Goal: Task Accomplishment & Management: Use online tool/utility

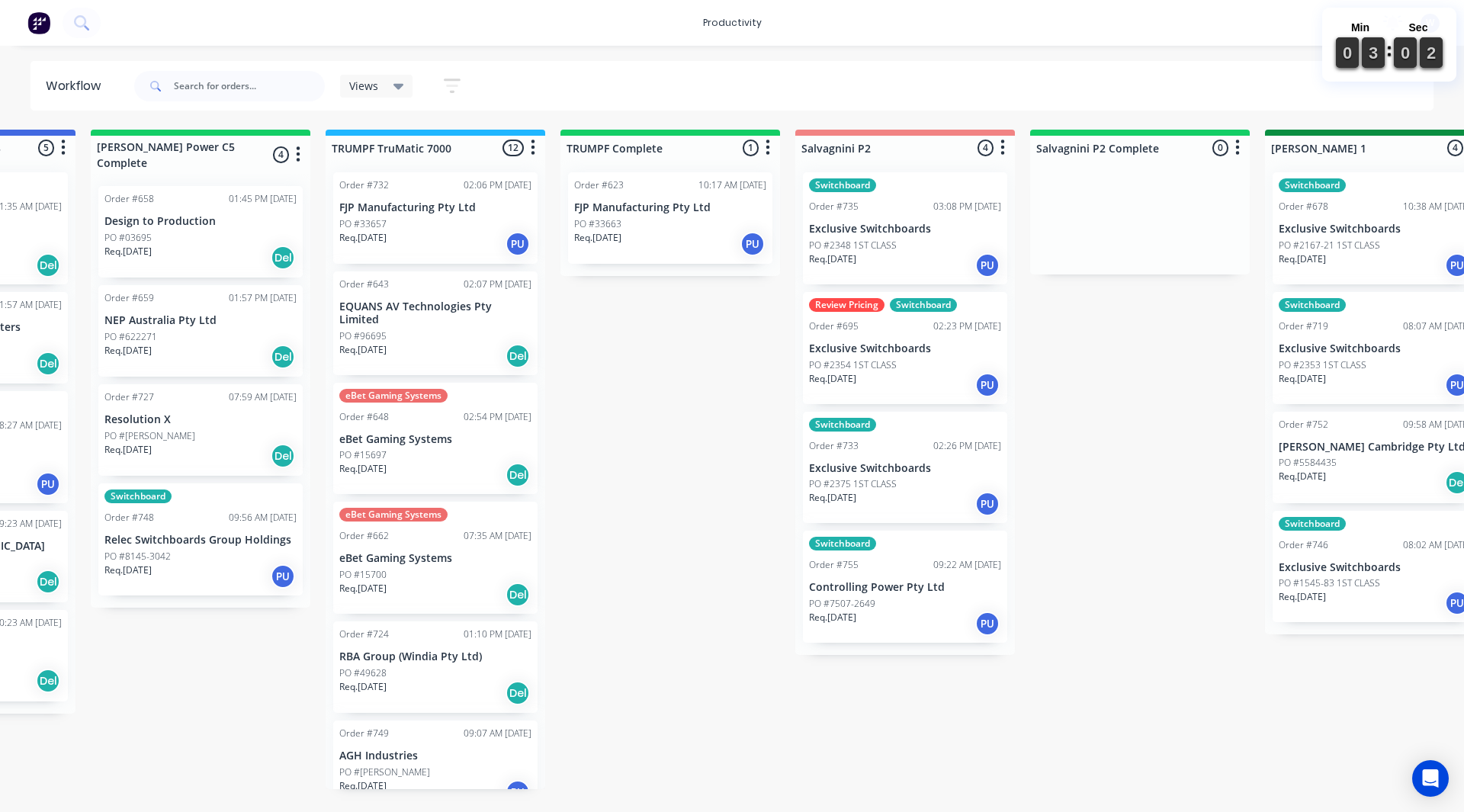
scroll to position [0, 1645]
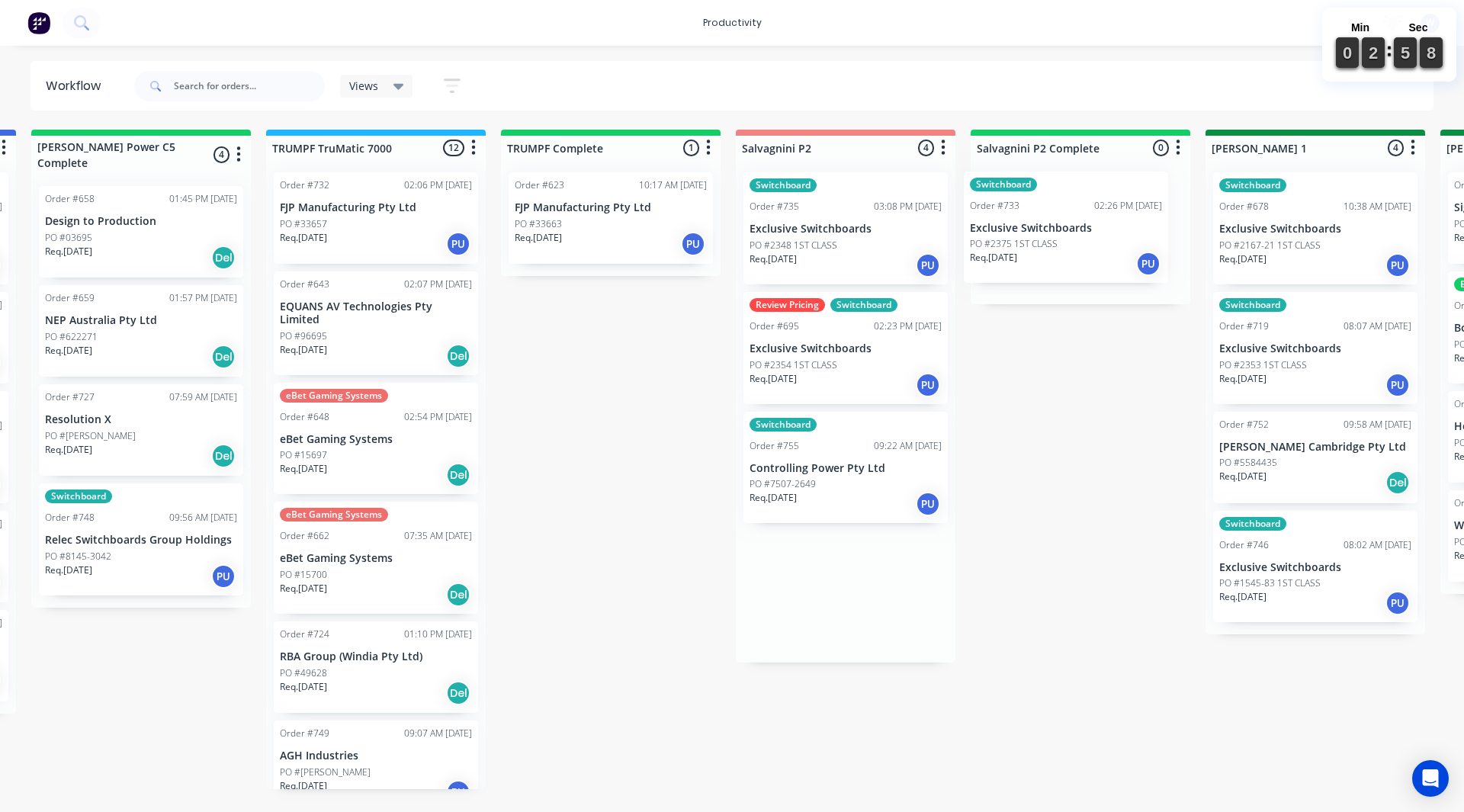
drag, startPoint x: 772, startPoint y: 488, endPoint x: 999, endPoint y: 245, distance: 332.5
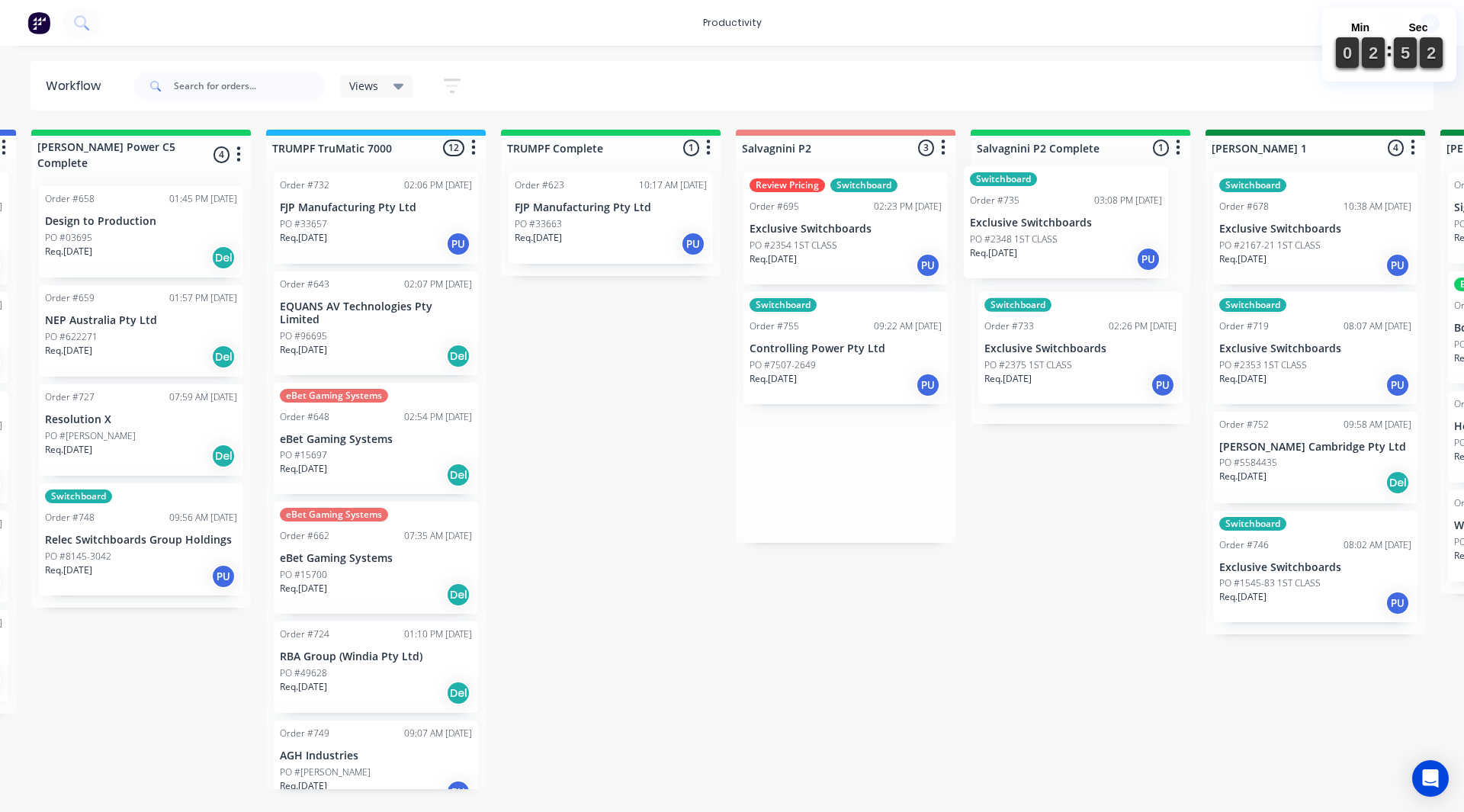
drag, startPoint x: 804, startPoint y: 233, endPoint x: 1030, endPoint y: 229, distance: 226.0
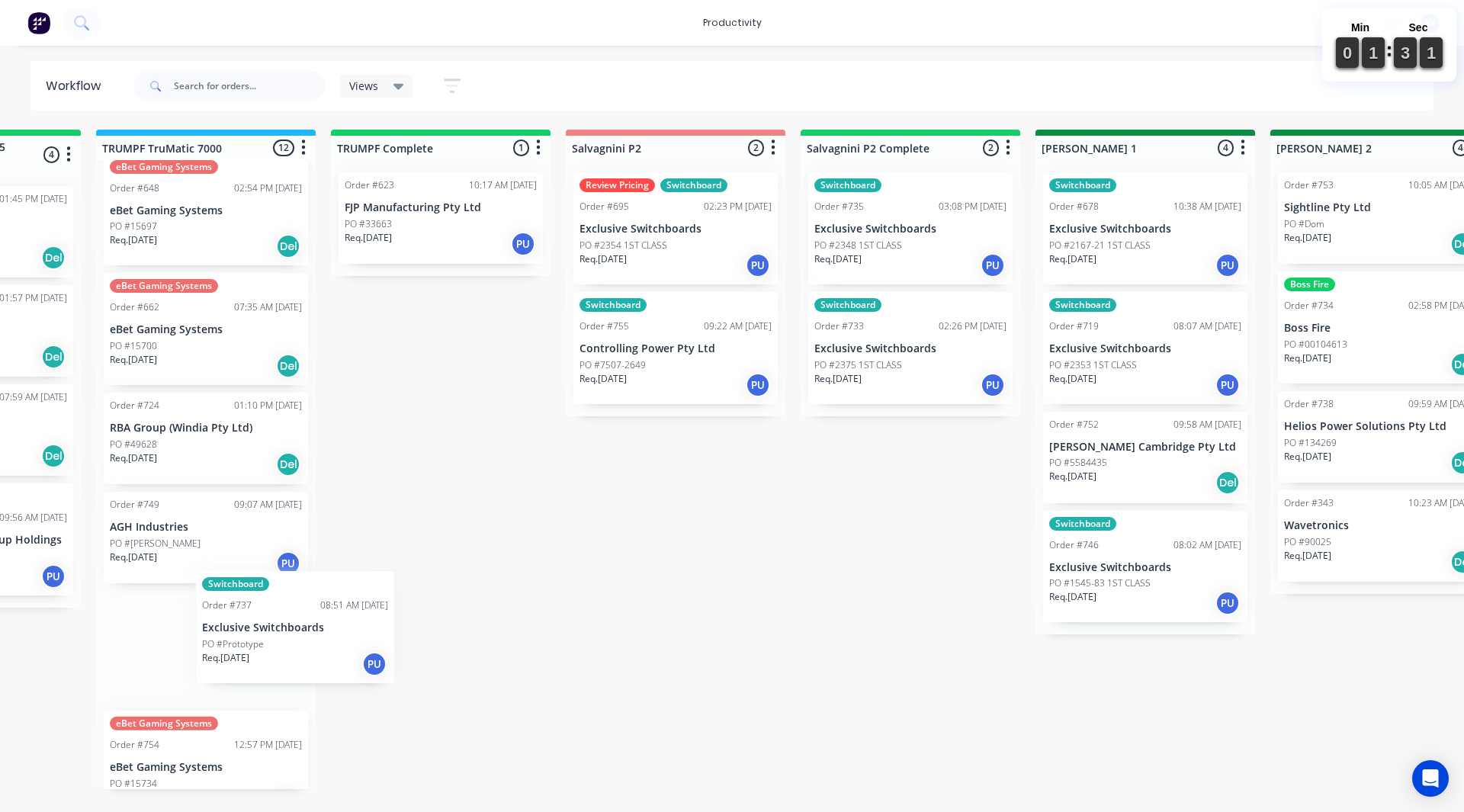
scroll to position [0, 1813]
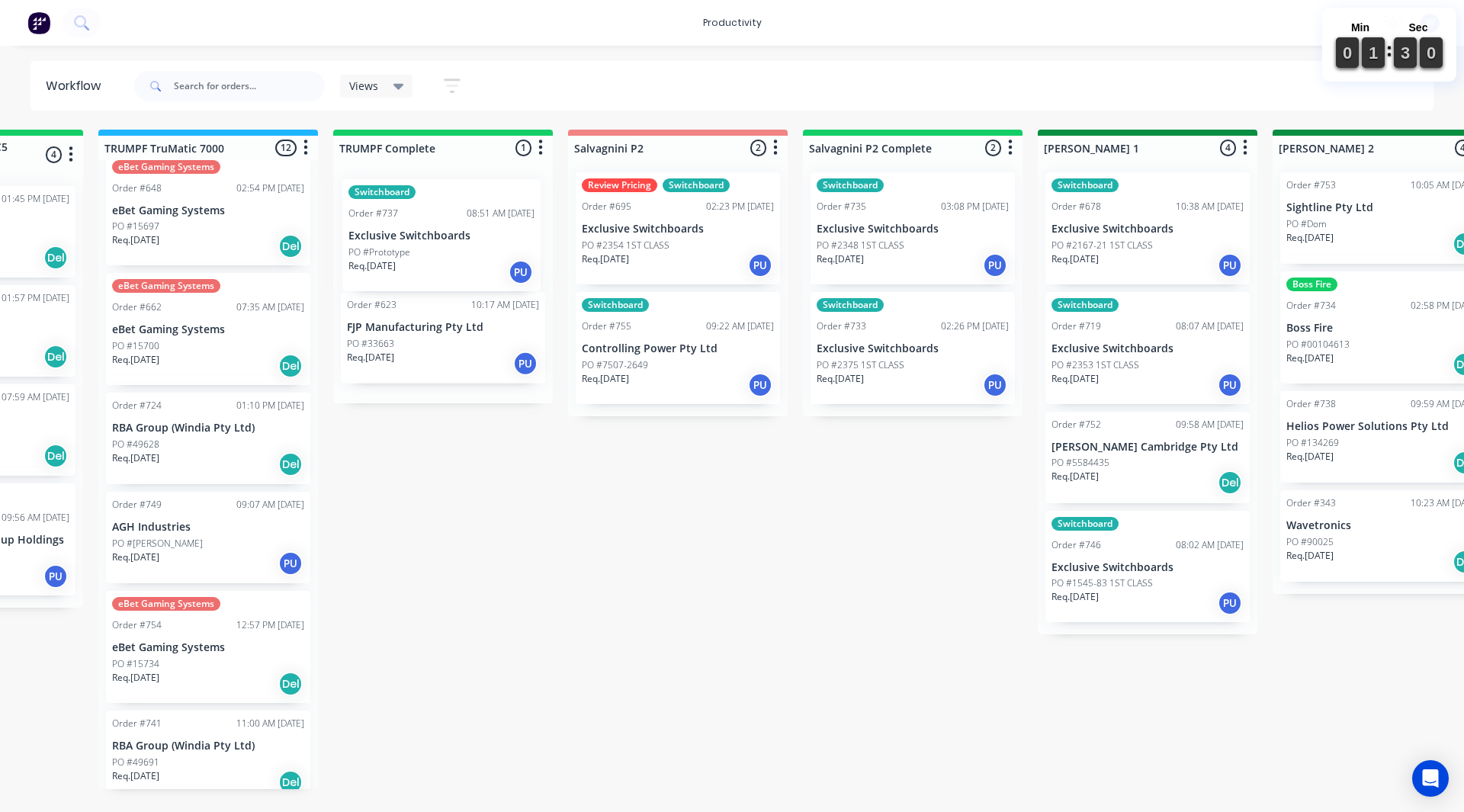
drag, startPoint x: 143, startPoint y: 646, endPoint x: 314, endPoint y: 128, distance: 545.5
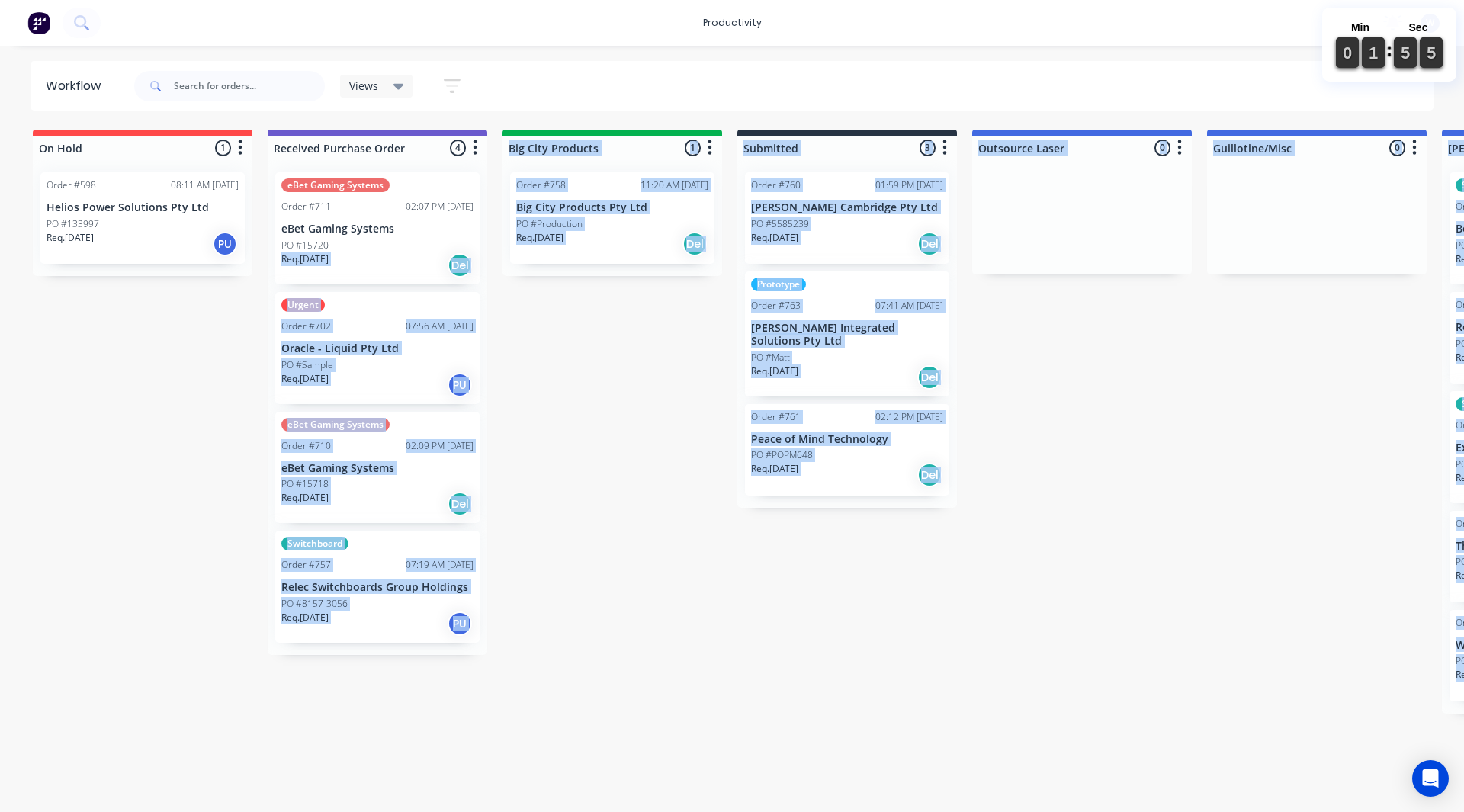
drag, startPoint x: 244, startPoint y: 340, endPoint x: 200, endPoint y: 823, distance: 485.0
click at [190, 720] on html "productivity productivity Workflow Planner Delivery Scheduling Timesheets No ne…" at bounding box center [732, 360] width 1464 height 720
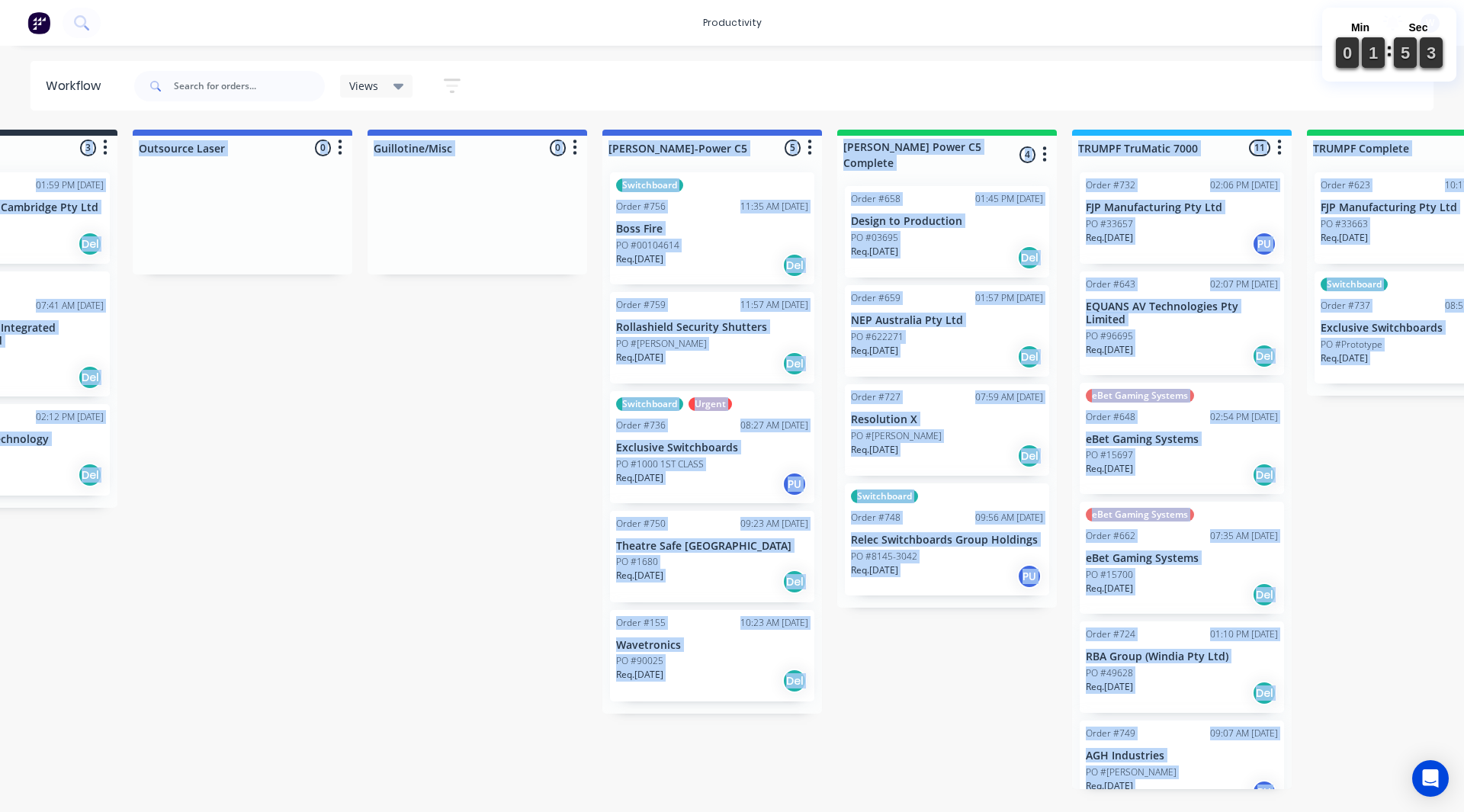
scroll to position [0, 854]
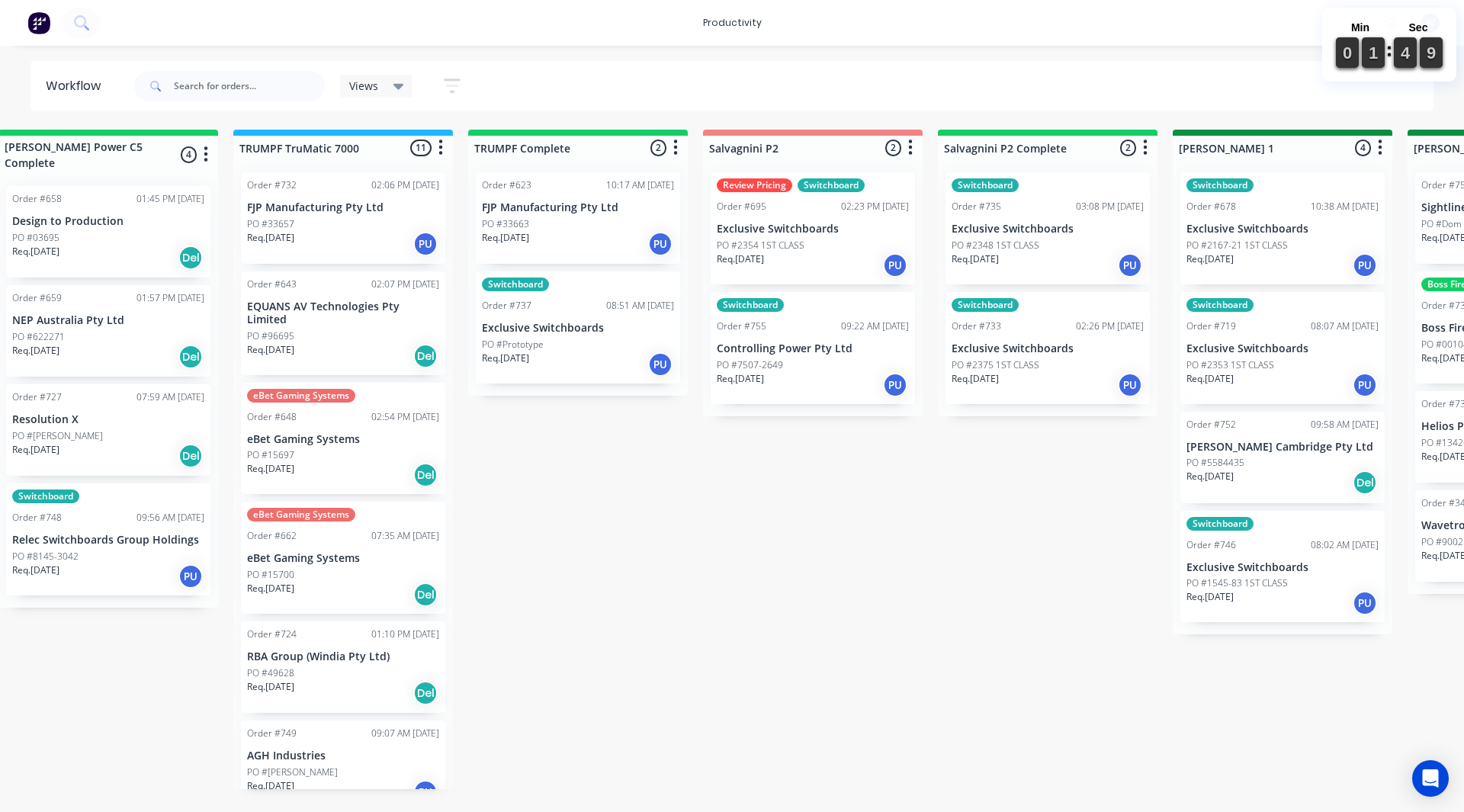
scroll to position [0, 1682]
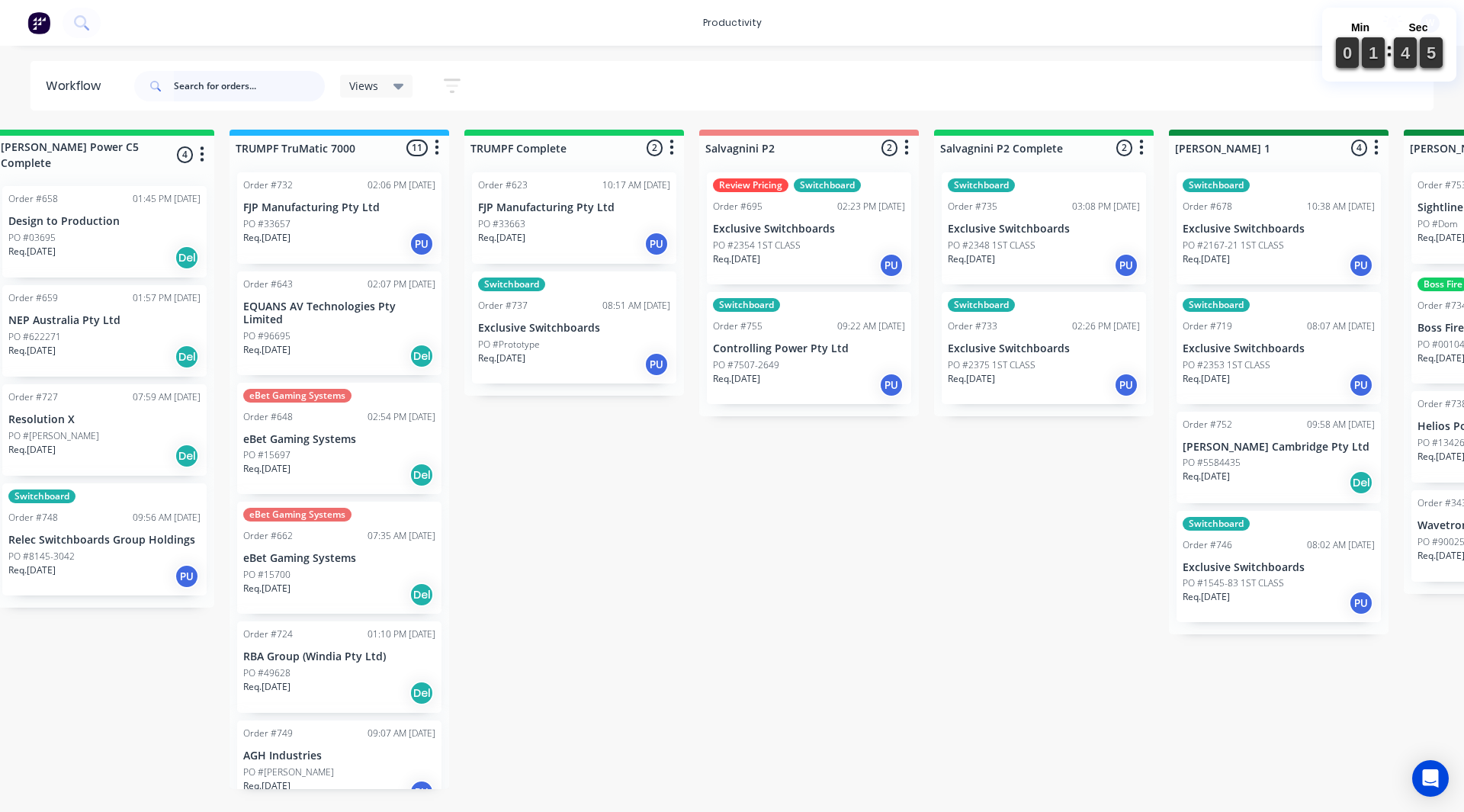
click at [221, 80] on input "text" at bounding box center [248, 86] width 151 height 31
type input "748"
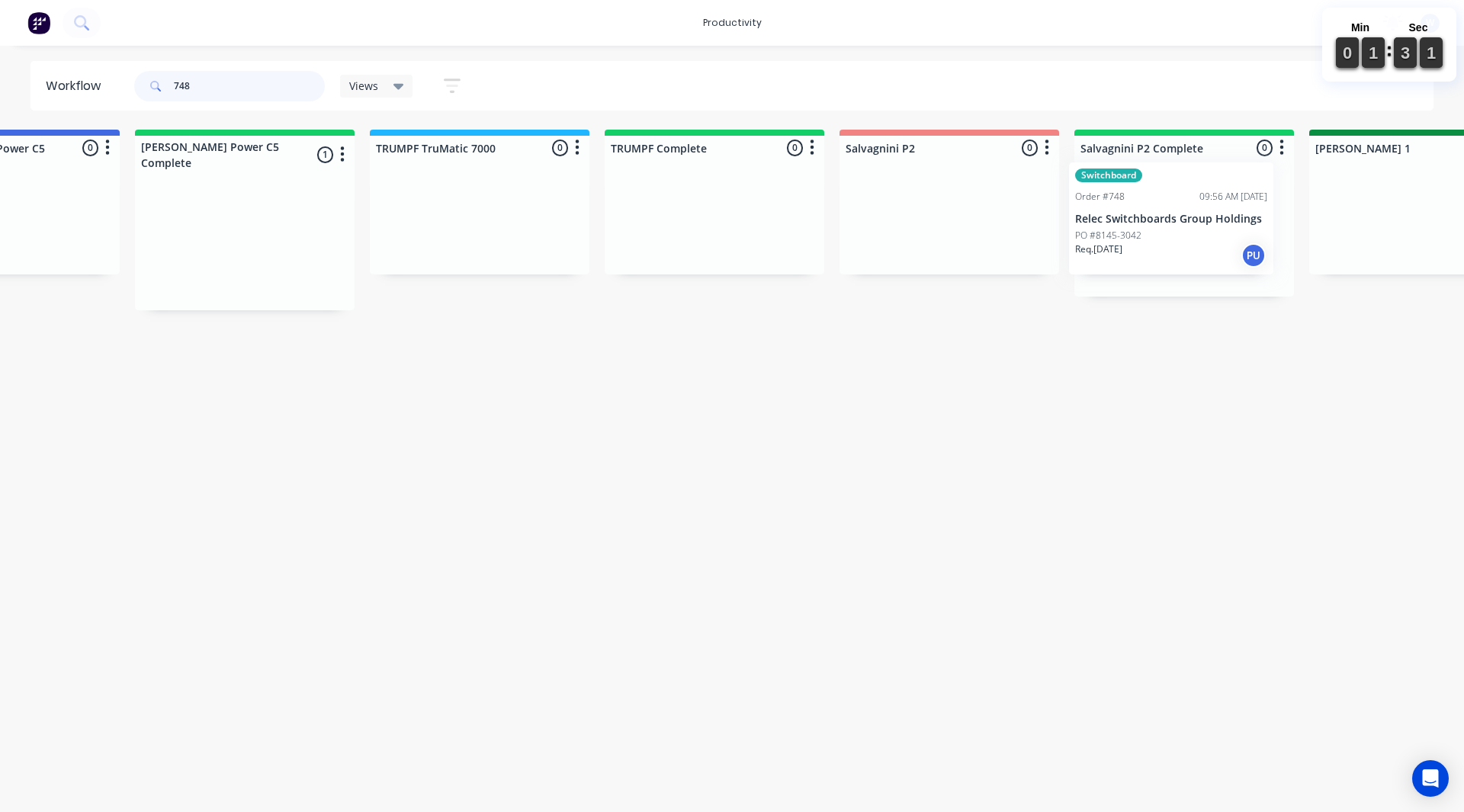
scroll to position [0, 1546]
drag, startPoint x: 281, startPoint y: 244, endPoint x: 1138, endPoint y: 236, distance: 857.0
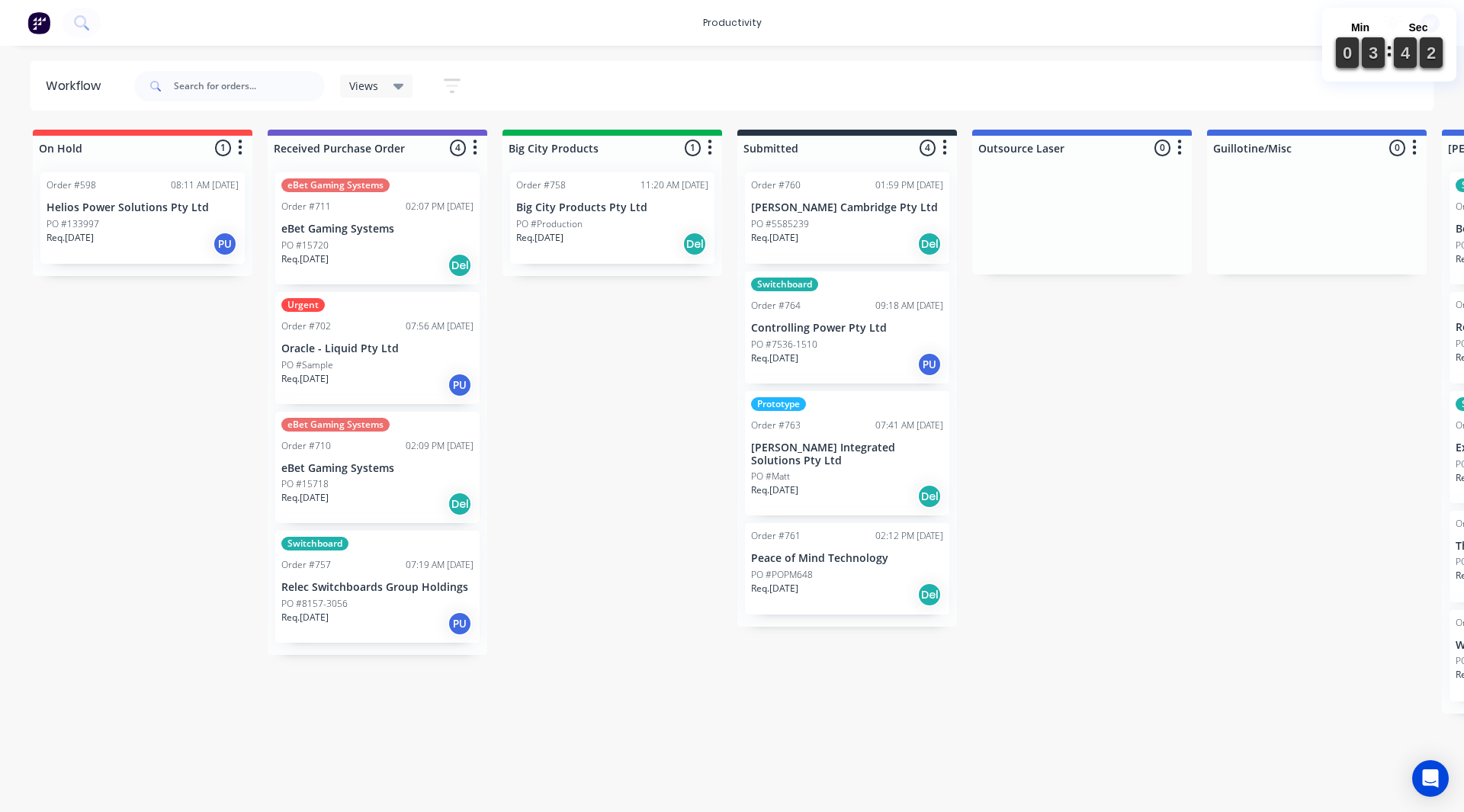
drag, startPoint x: 696, startPoint y: 728, endPoint x: 716, endPoint y: 525, distance: 204.0
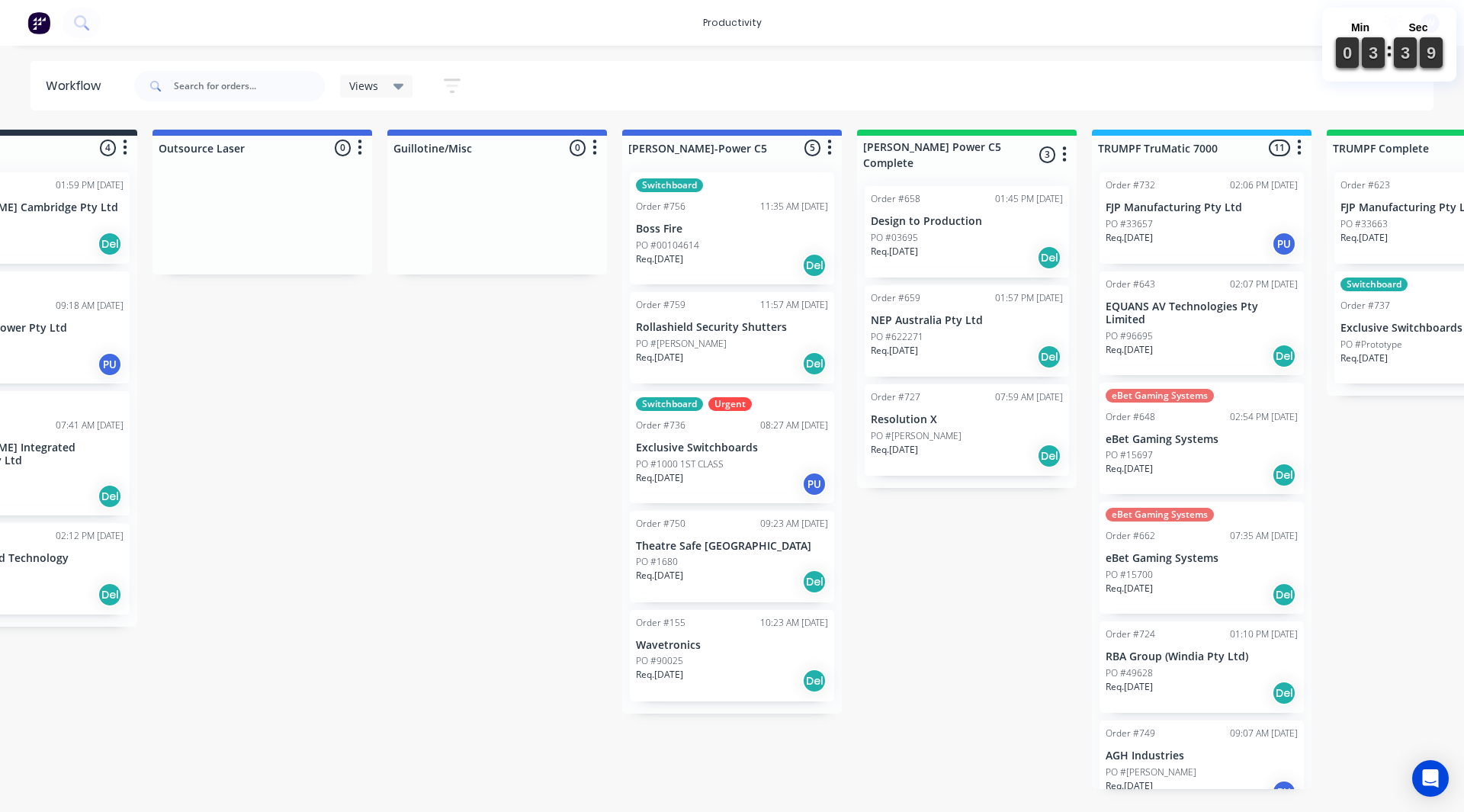
scroll to position [0, 824]
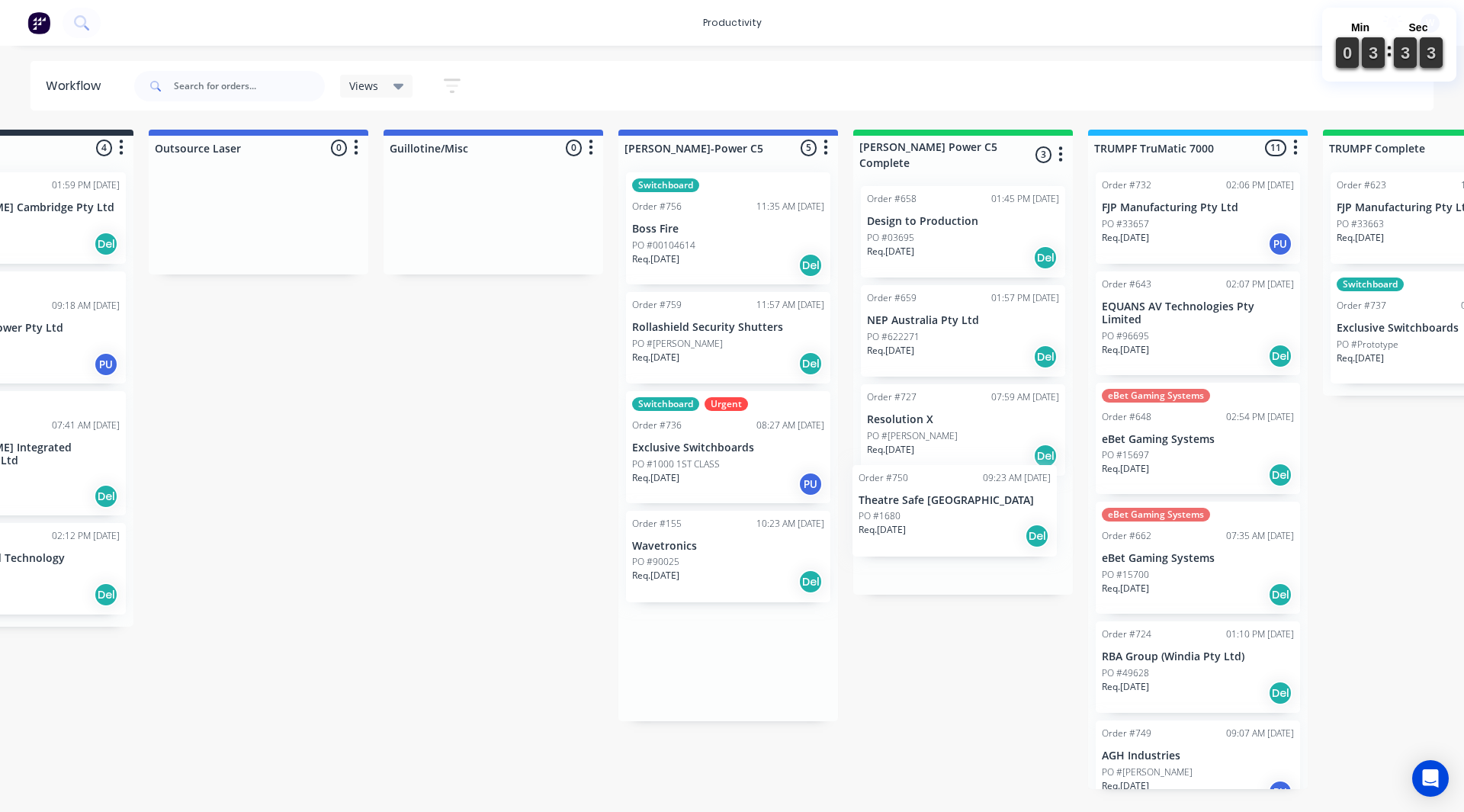
drag, startPoint x: 661, startPoint y: 562, endPoint x: 893, endPoint y: 516, distance: 236.5
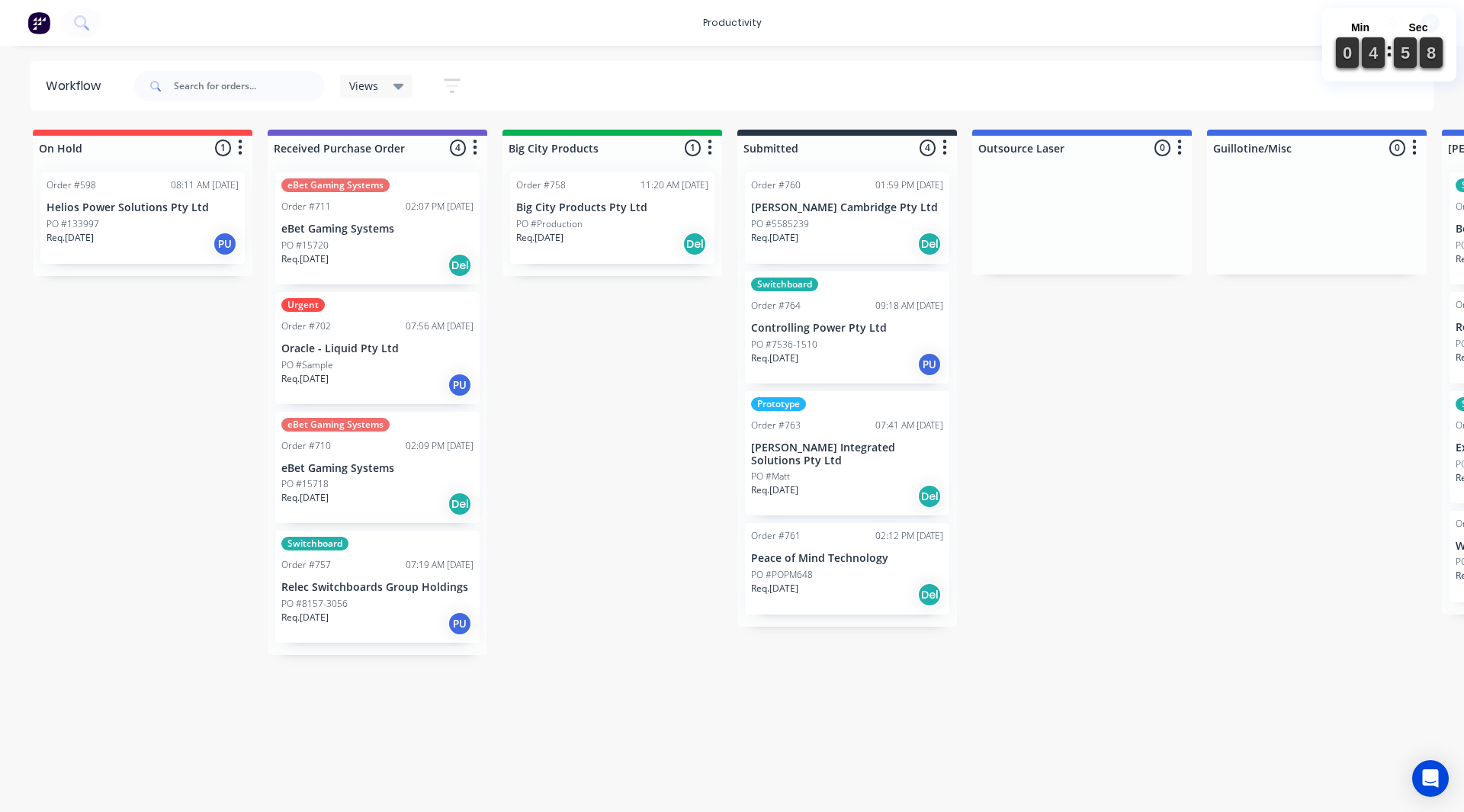
drag, startPoint x: 569, startPoint y: 605, endPoint x: 569, endPoint y: 596, distance: 9.0
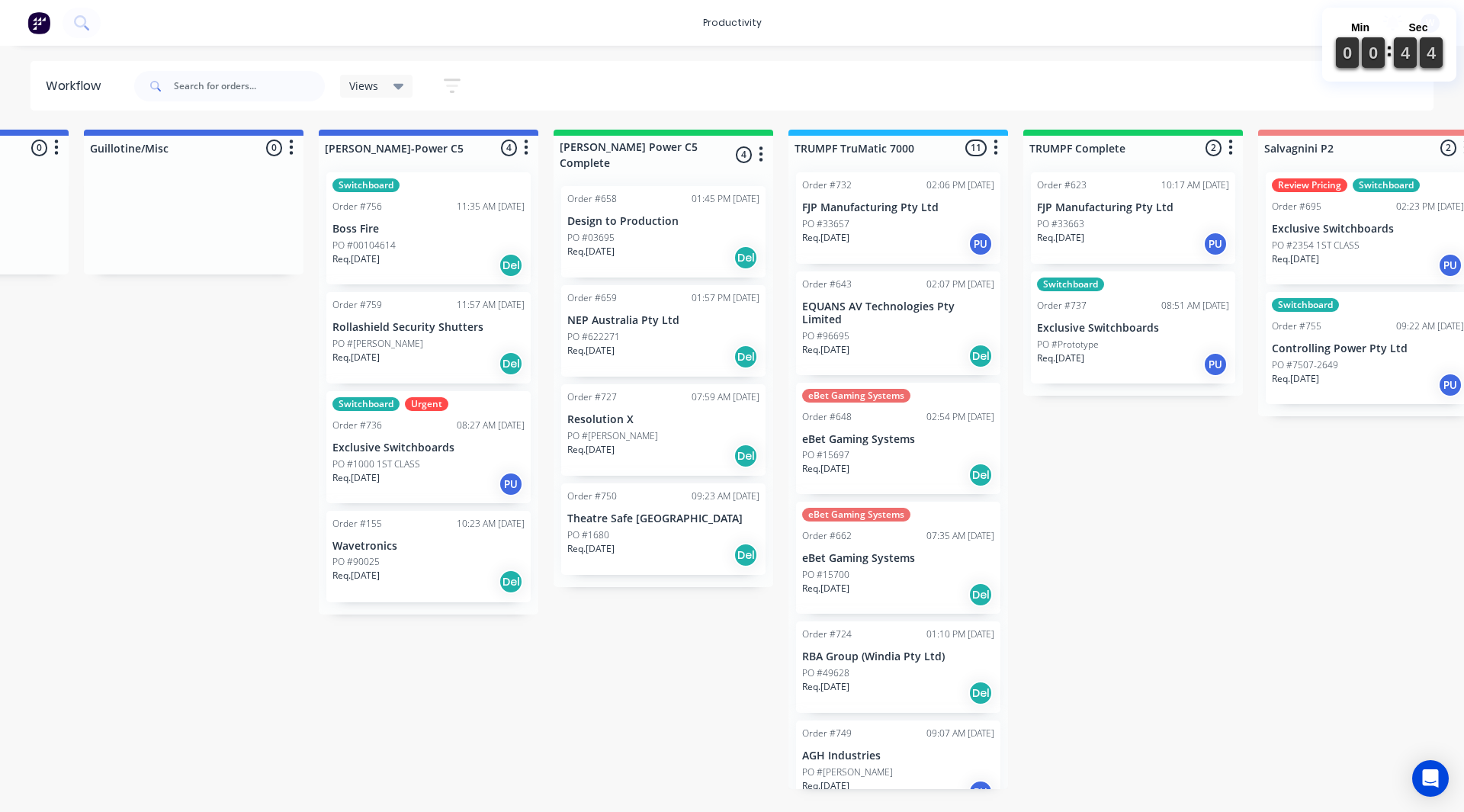
scroll to position [0, 1149]
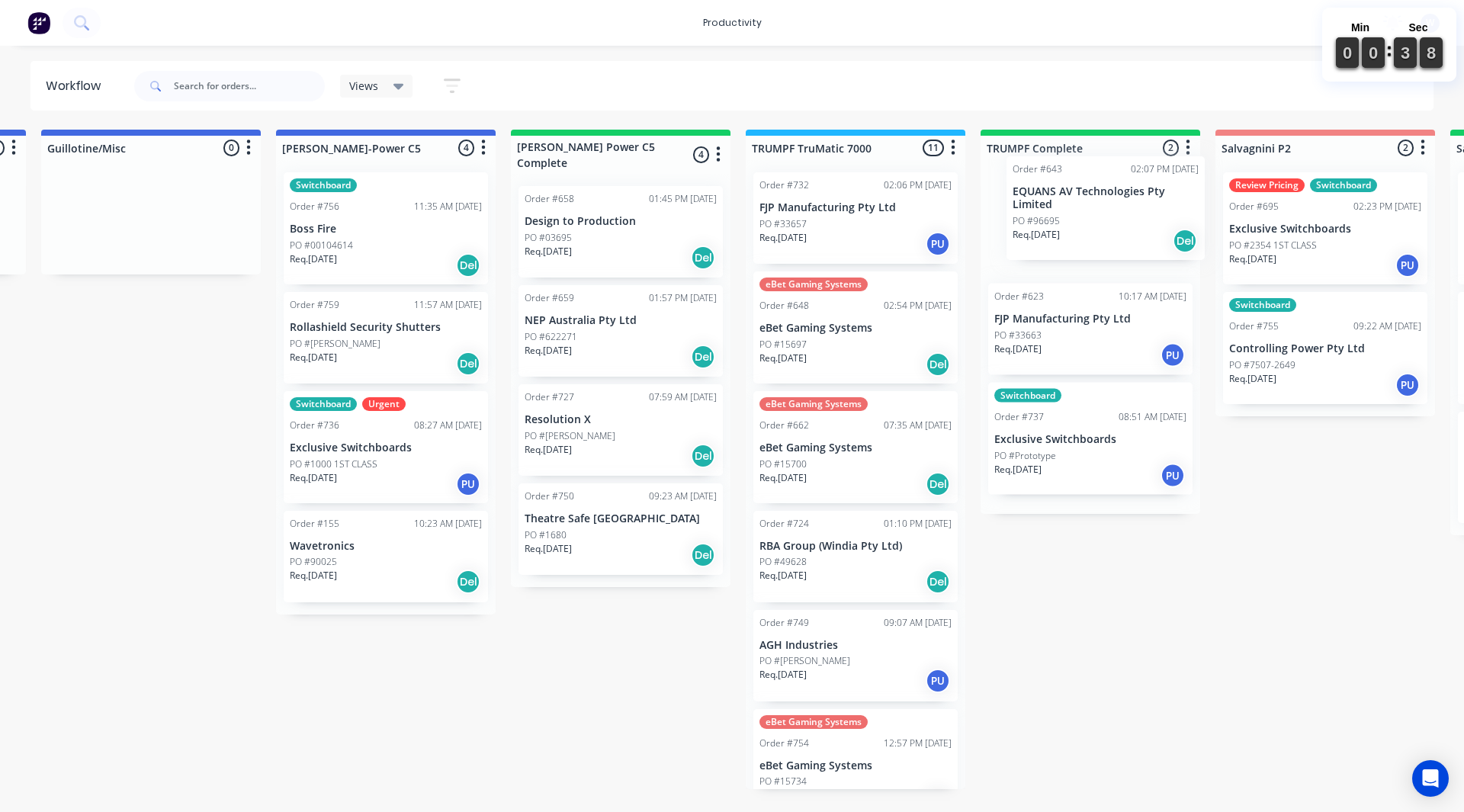
drag, startPoint x: 825, startPoint y: 331, endPoint x: 1062, endPoint y: 218, distance: 262.6
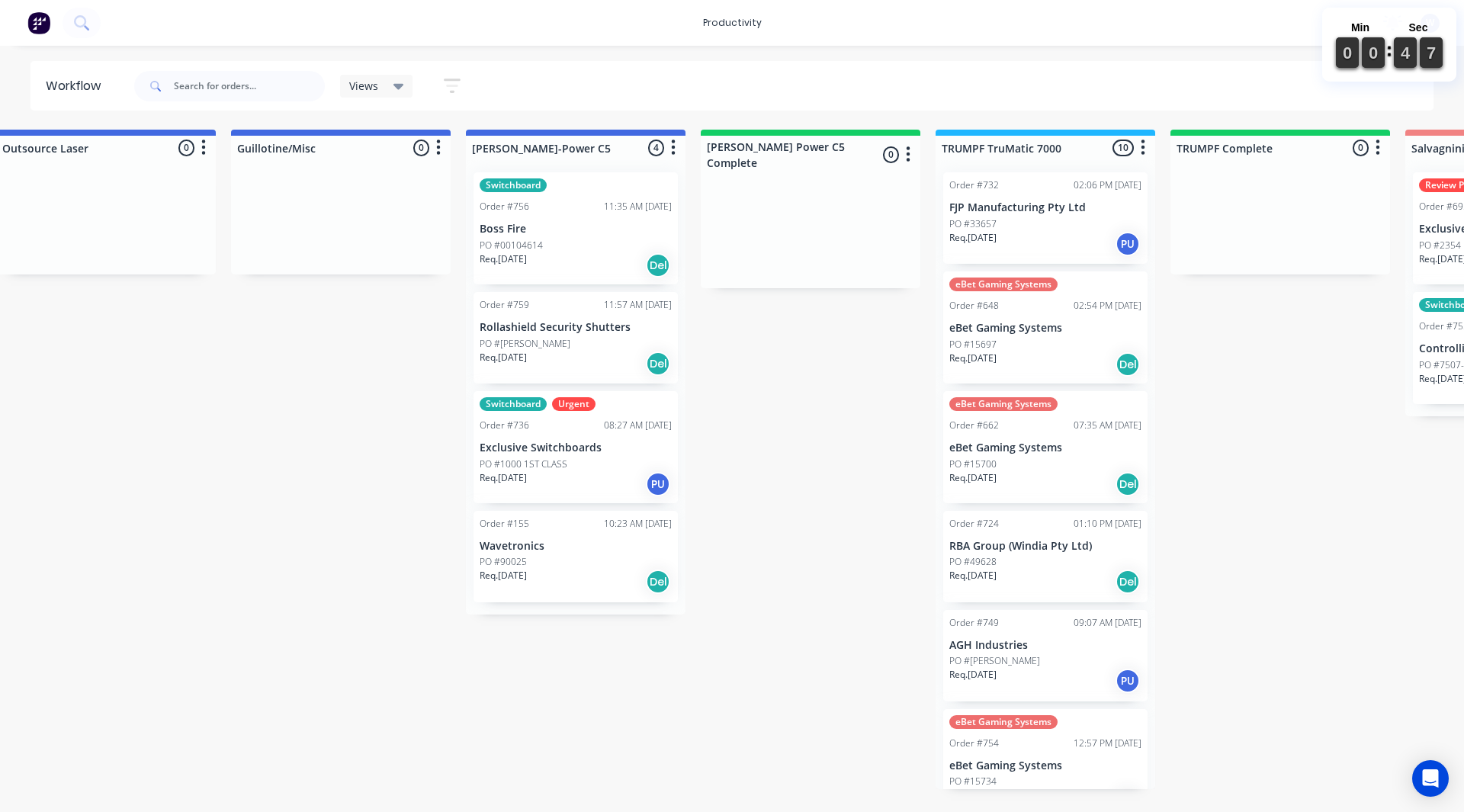
scroll to position [0, 1042]
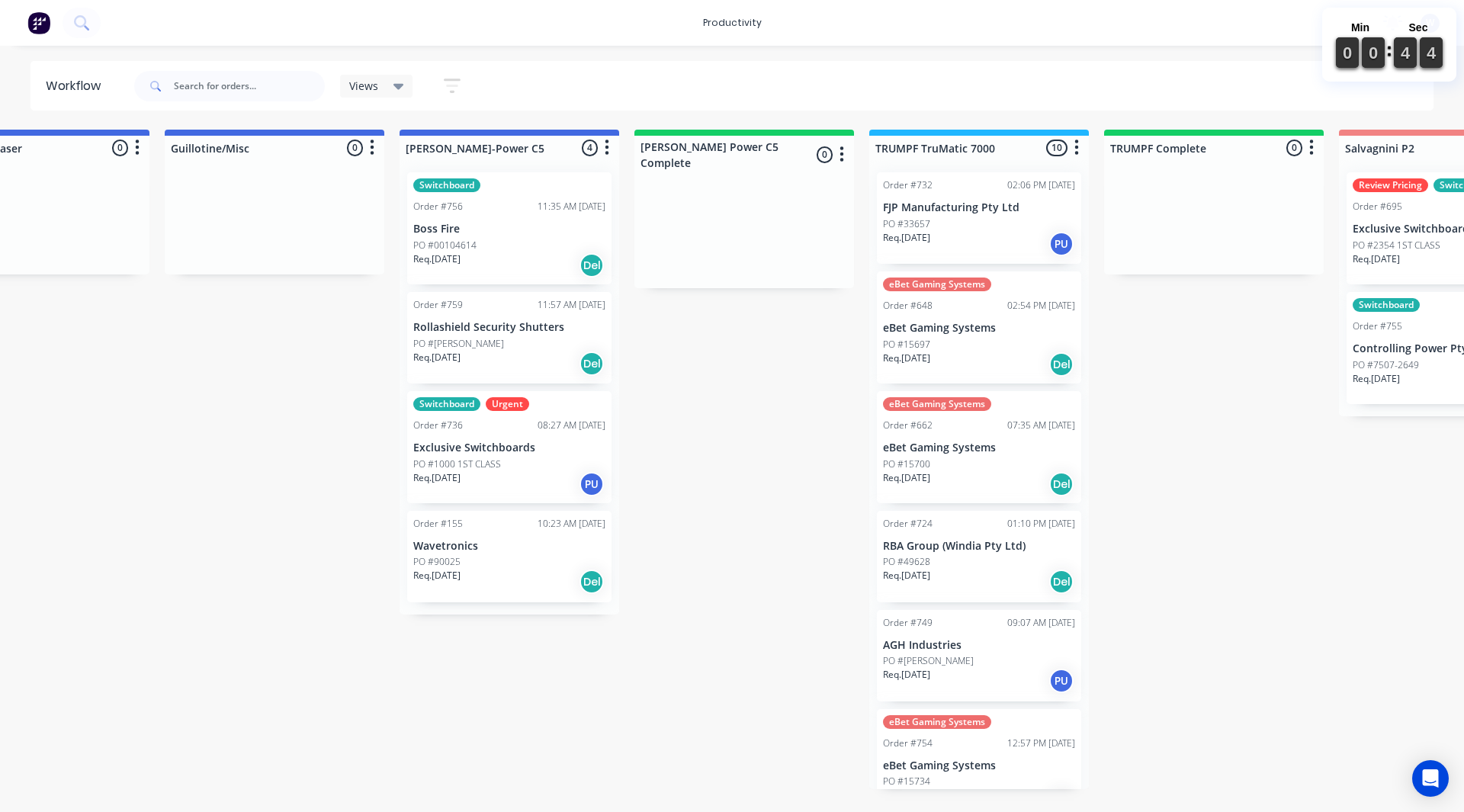
click at [987, 256] on div "Req. 25/08/25 PU" at bounding box center [979, 244] width 192 height 26
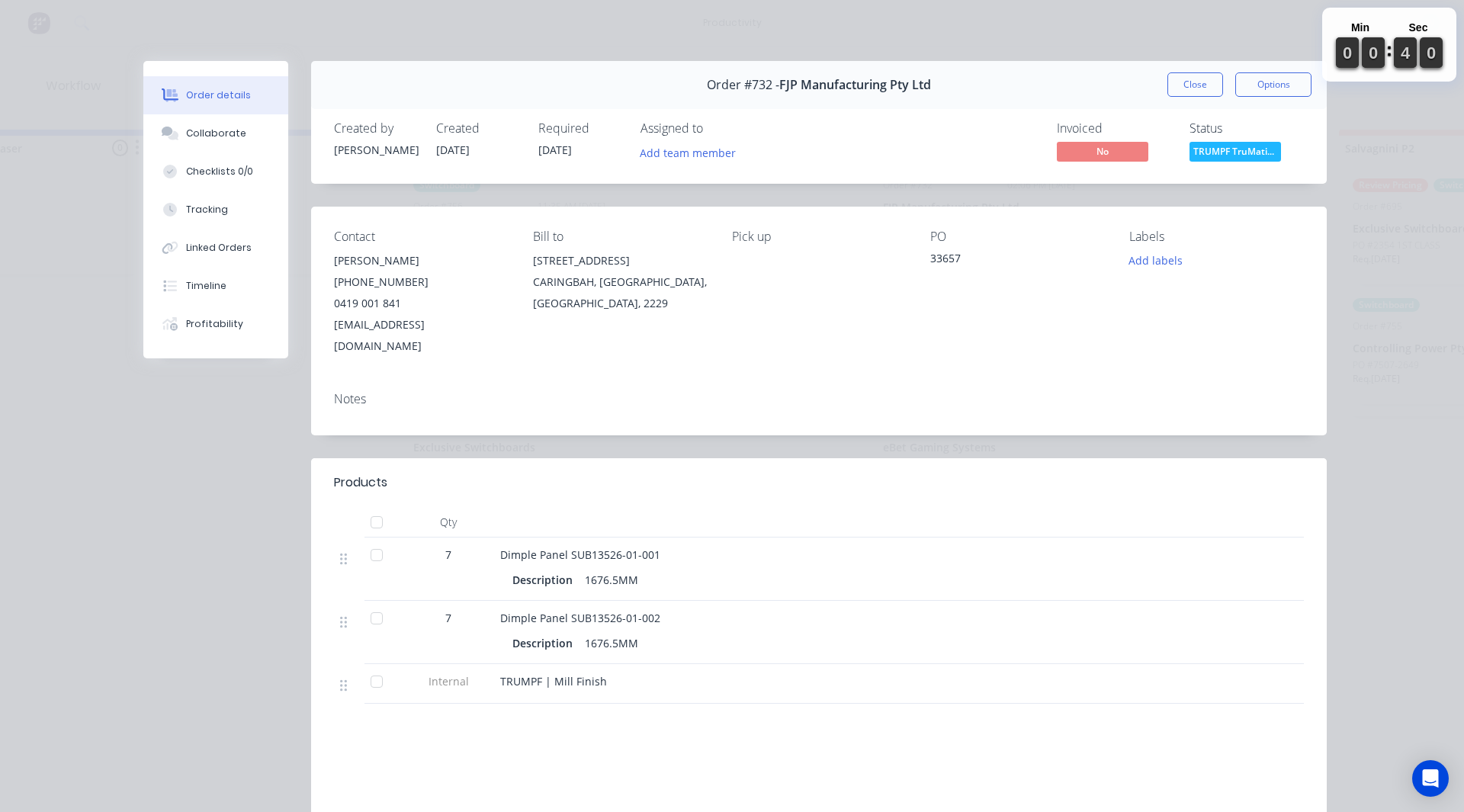
click at [1202, 81] on button "Close" at bounding box center [1195, 84] width 56 height 24
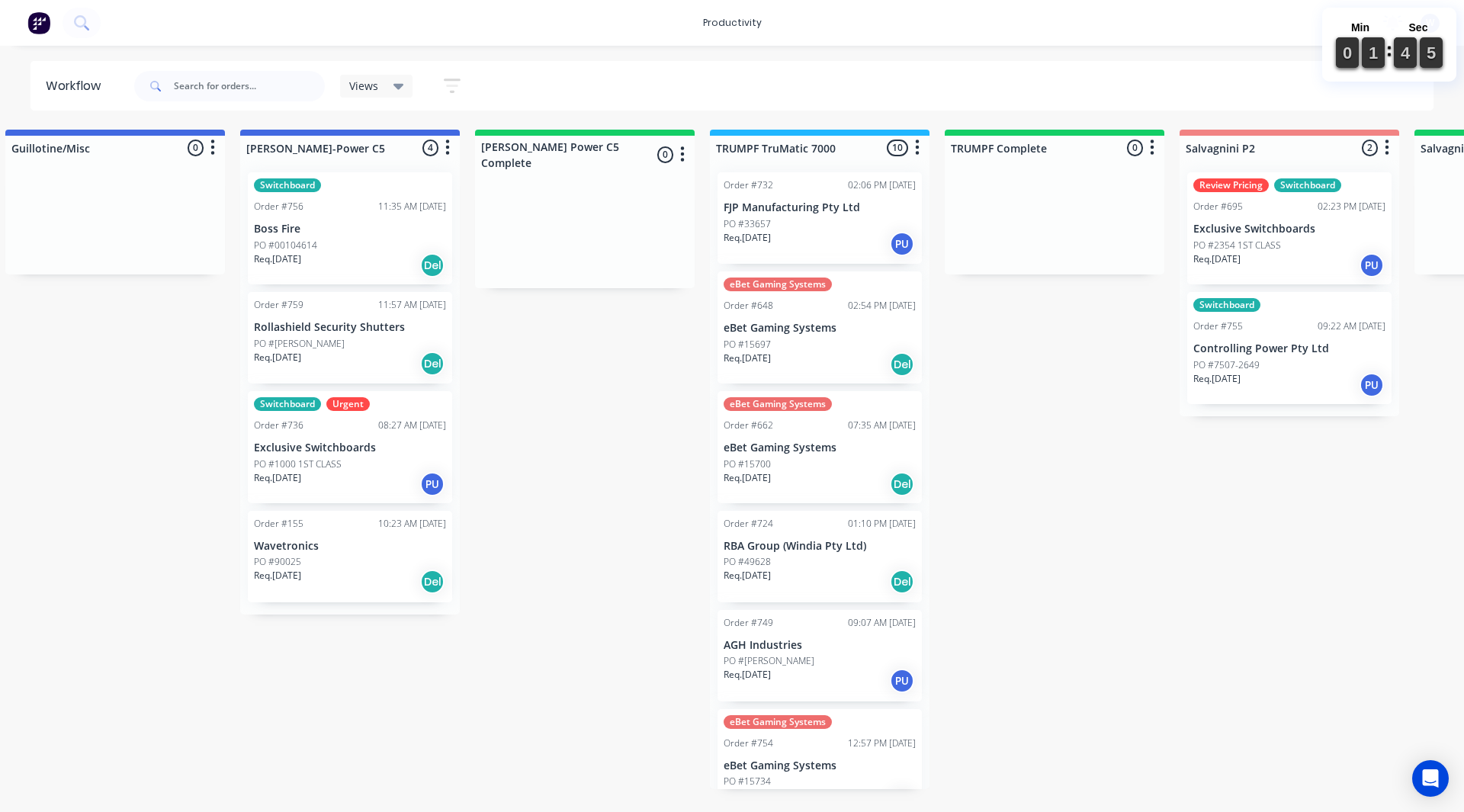
scroll to position [0, 1209]
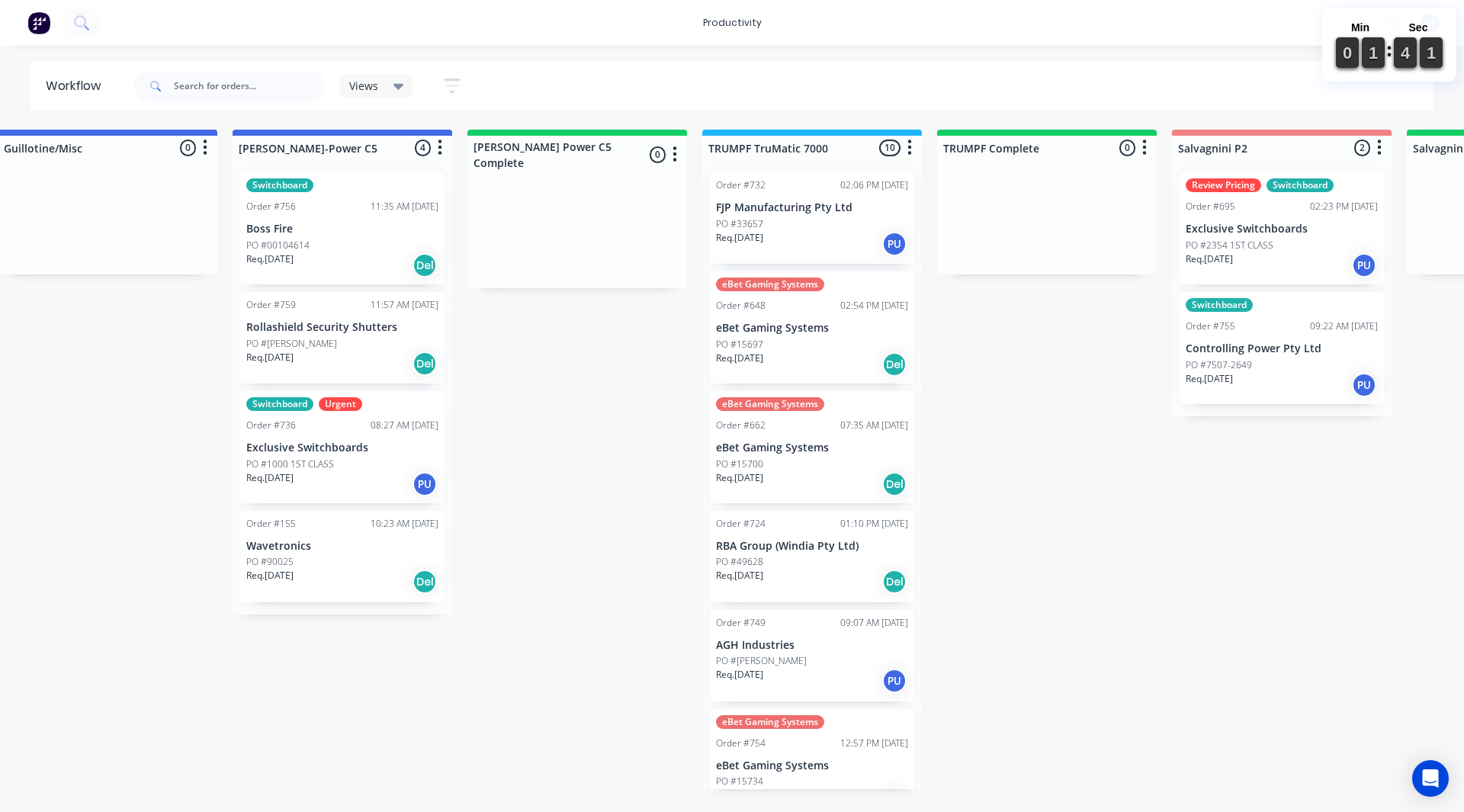
click at [765, 216] on div "Order #732 02:06 PM 25/08/25 FJP Manufacturing Pty Ltd PO #33657 Req. 25/08/25 …" at bounding box center [811, 218] width 204 height 91
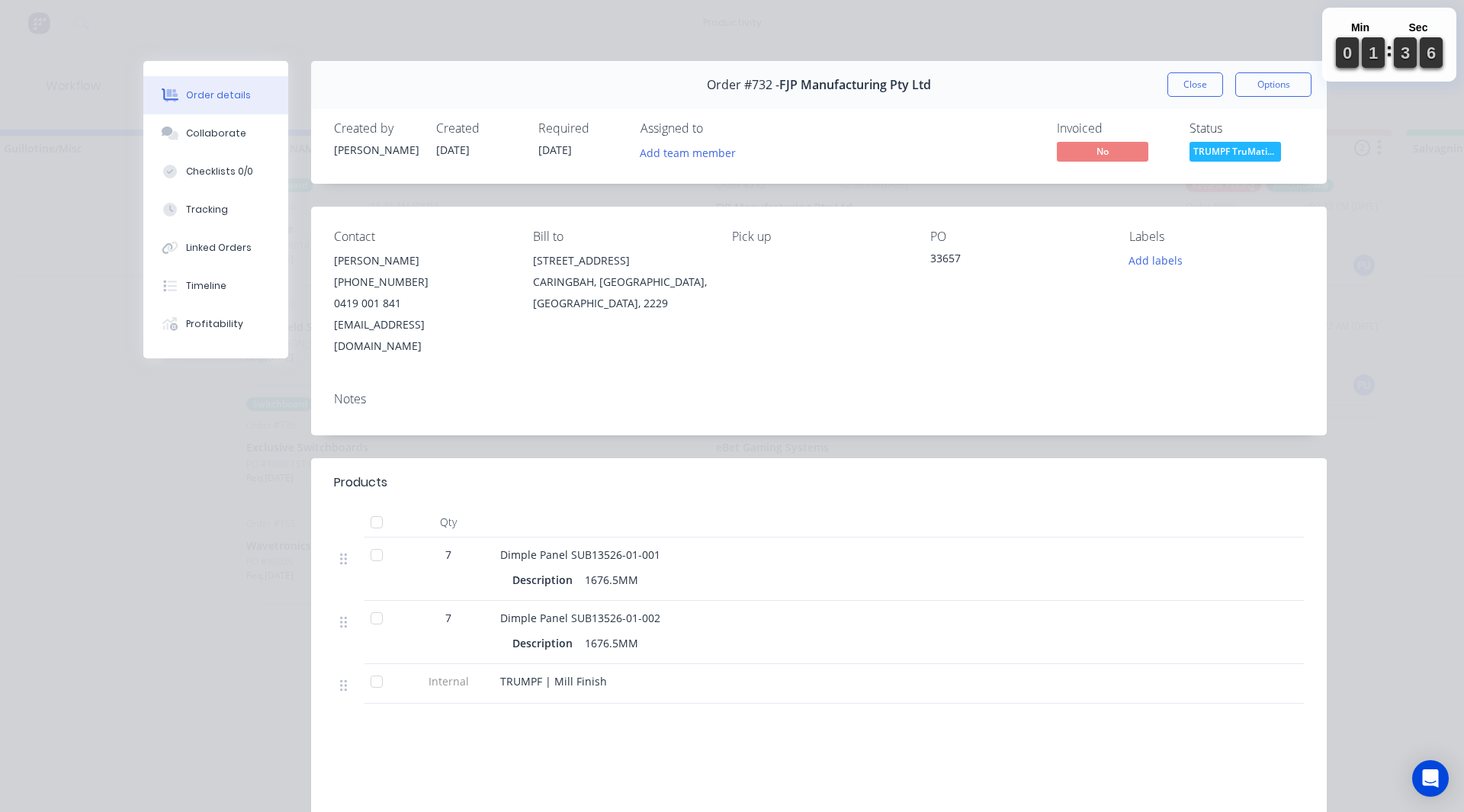
click at [1188, 89] on button "Close" at bounding box center [1195, 84] width 56 height 24
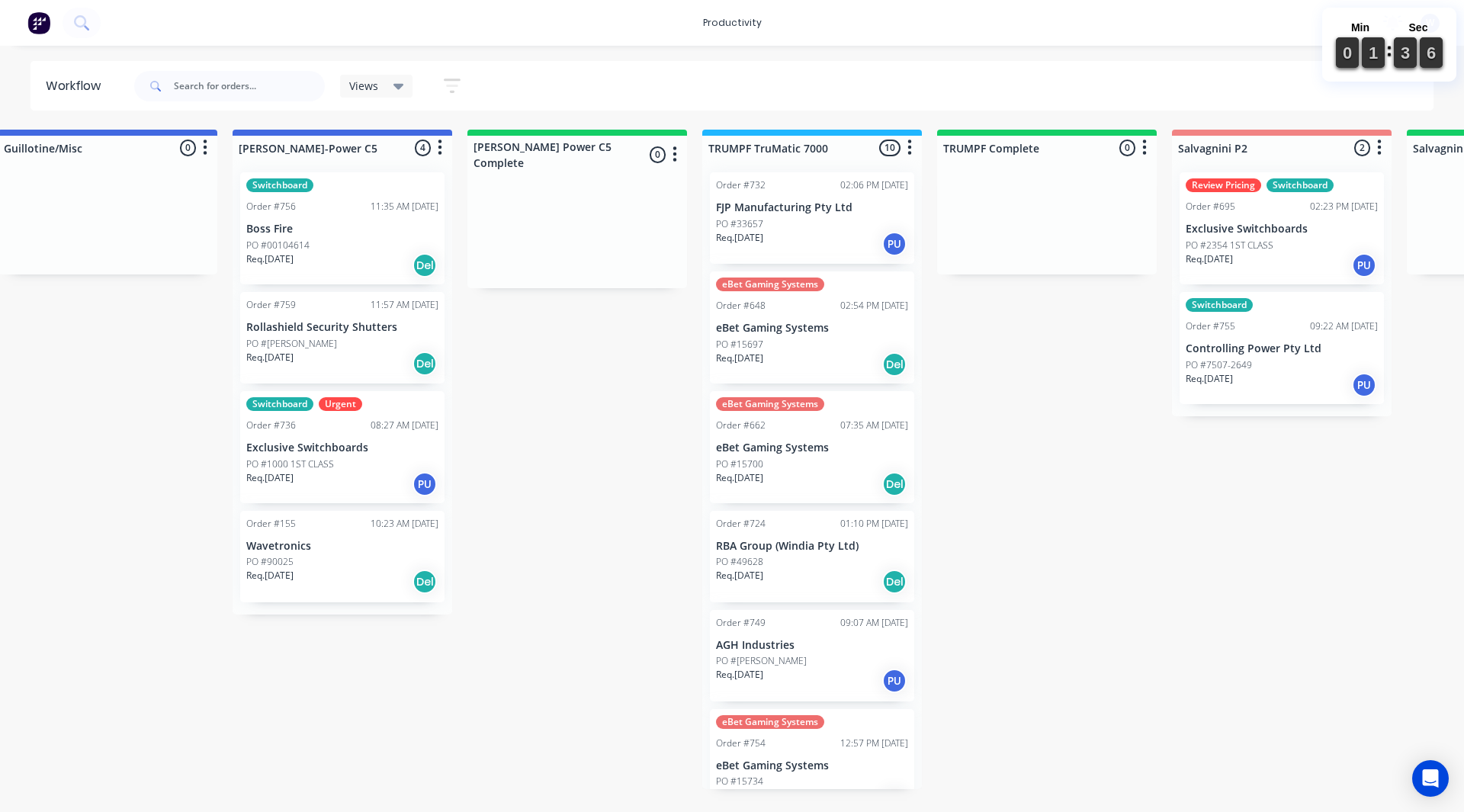
click at [1187, 86] on div "Views Save new view None (Default) edit Pat's edit Shane's View edit Show/Hide …" at bounding box center [782, 86] width 1303 height 46
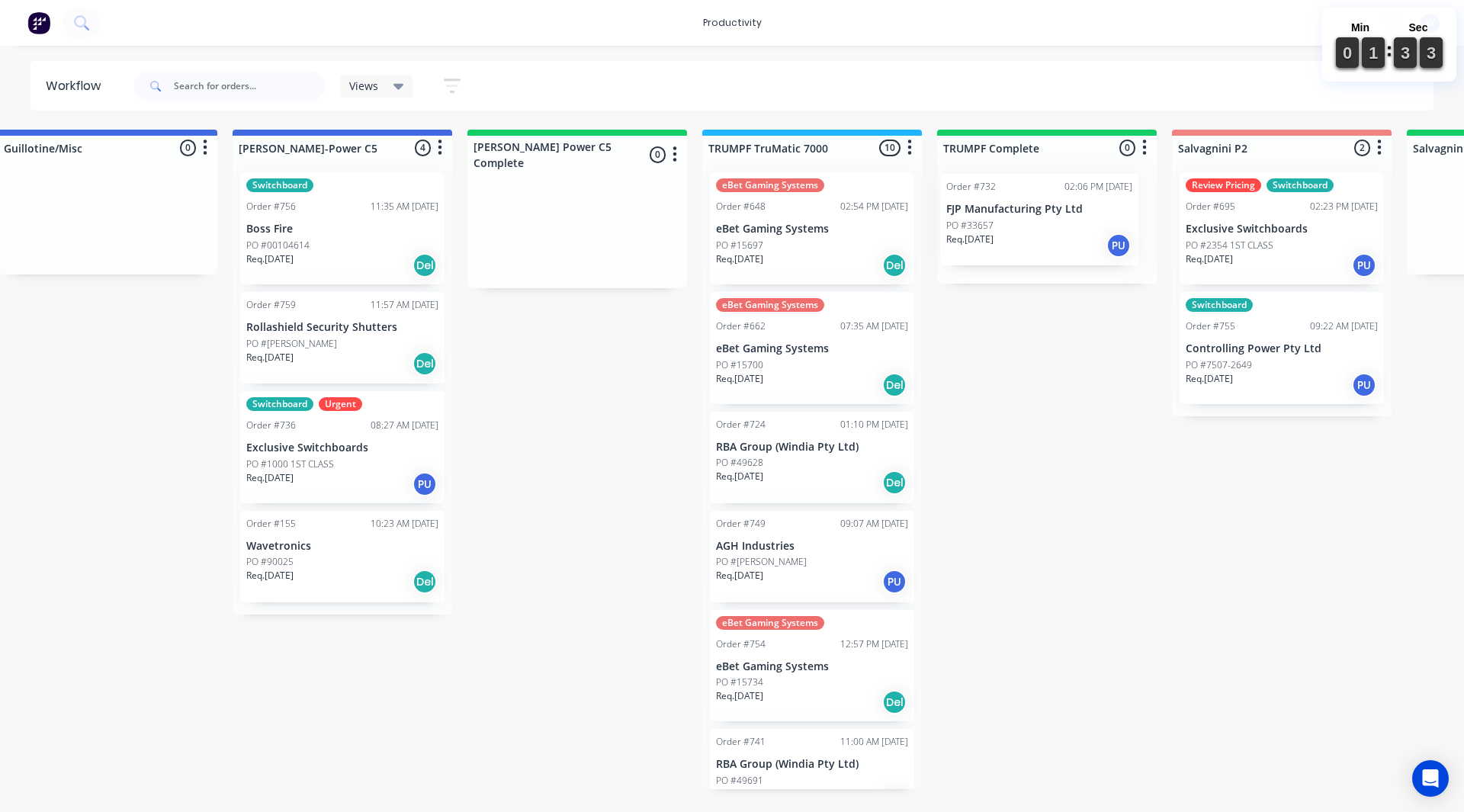
drag, startPoint x: 776, startPoint y: 220, endPoint x: 1011, endPoint y: 208, distance: 235.3
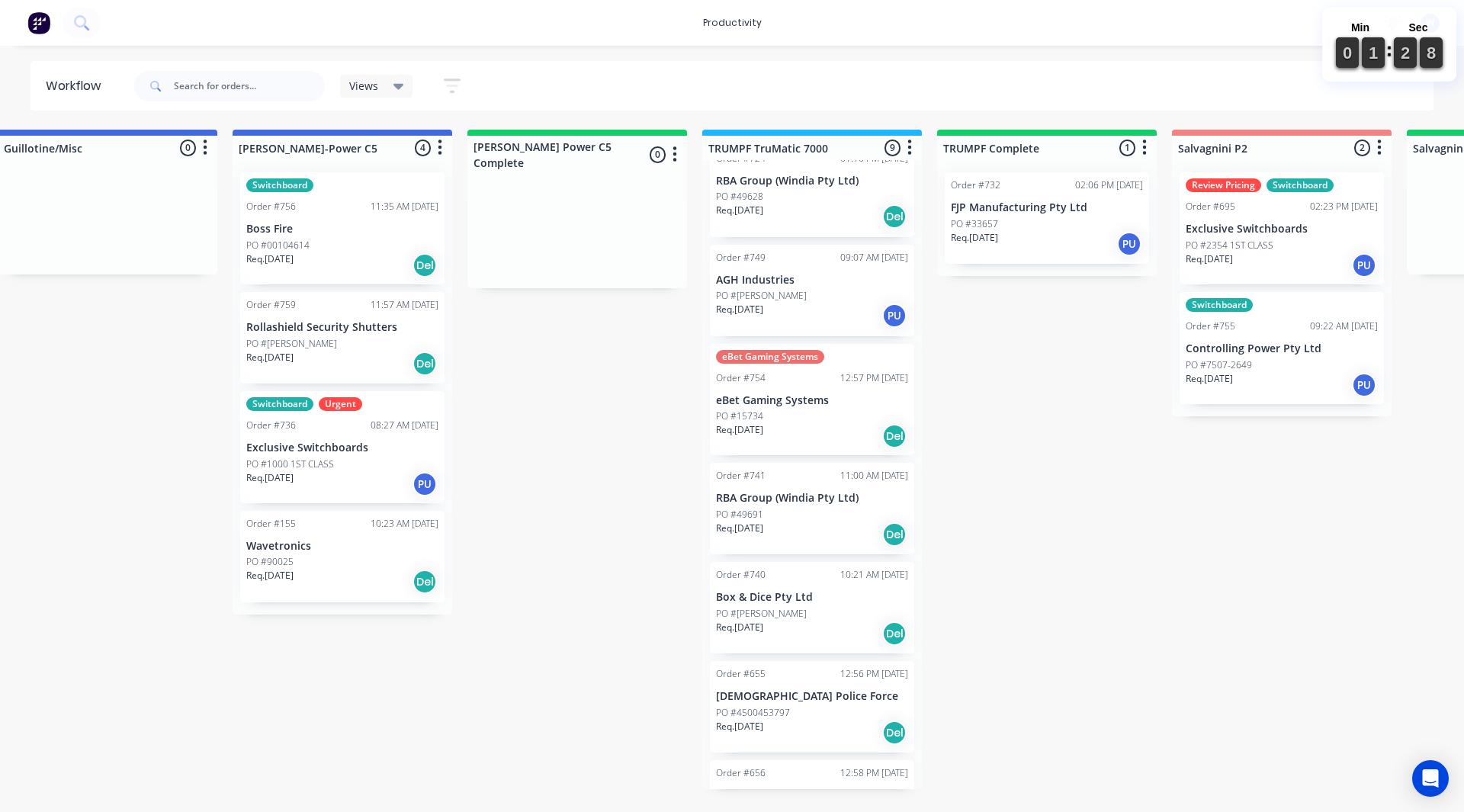
scroll to position [330, 0]
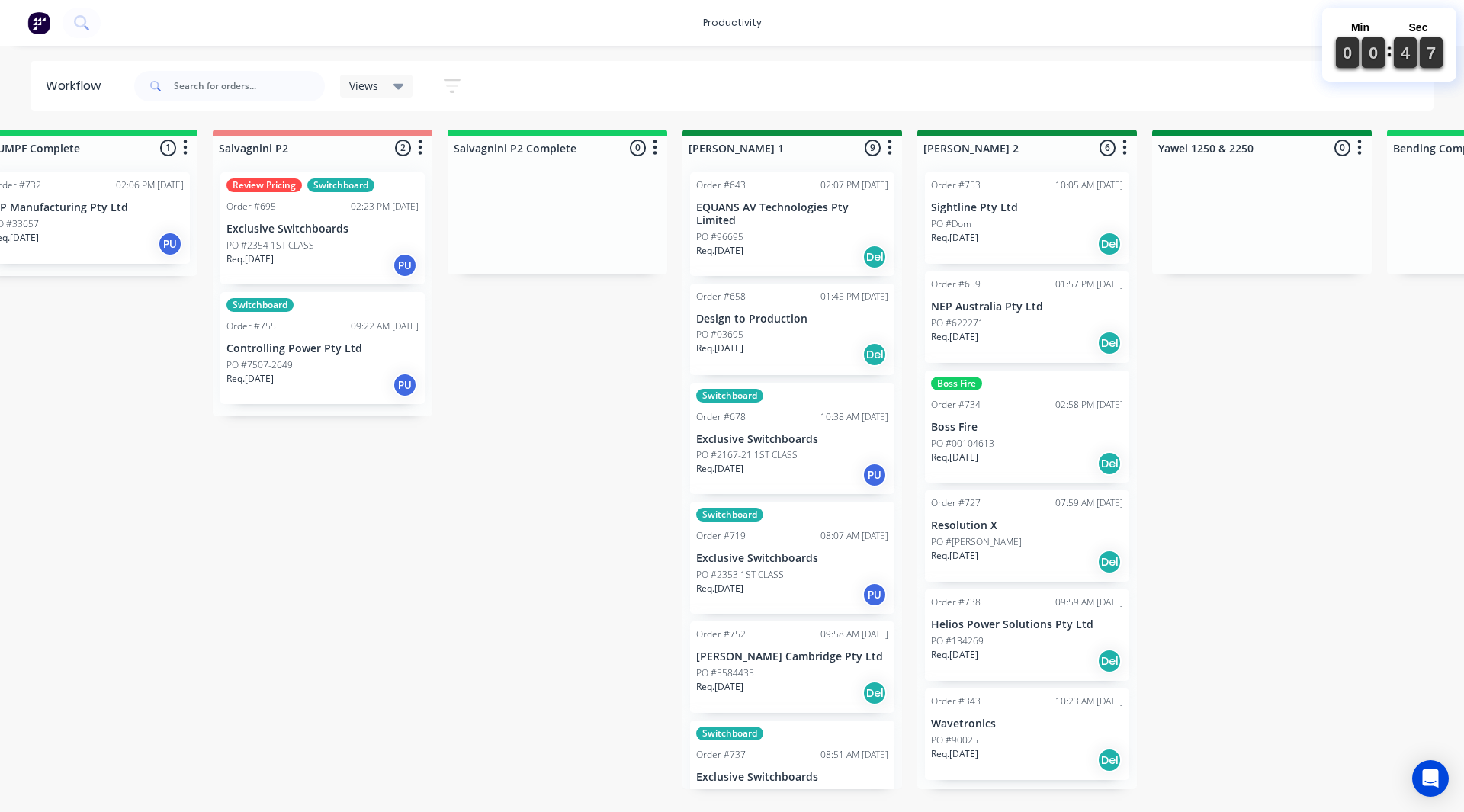
scroll to position [0, 2288]
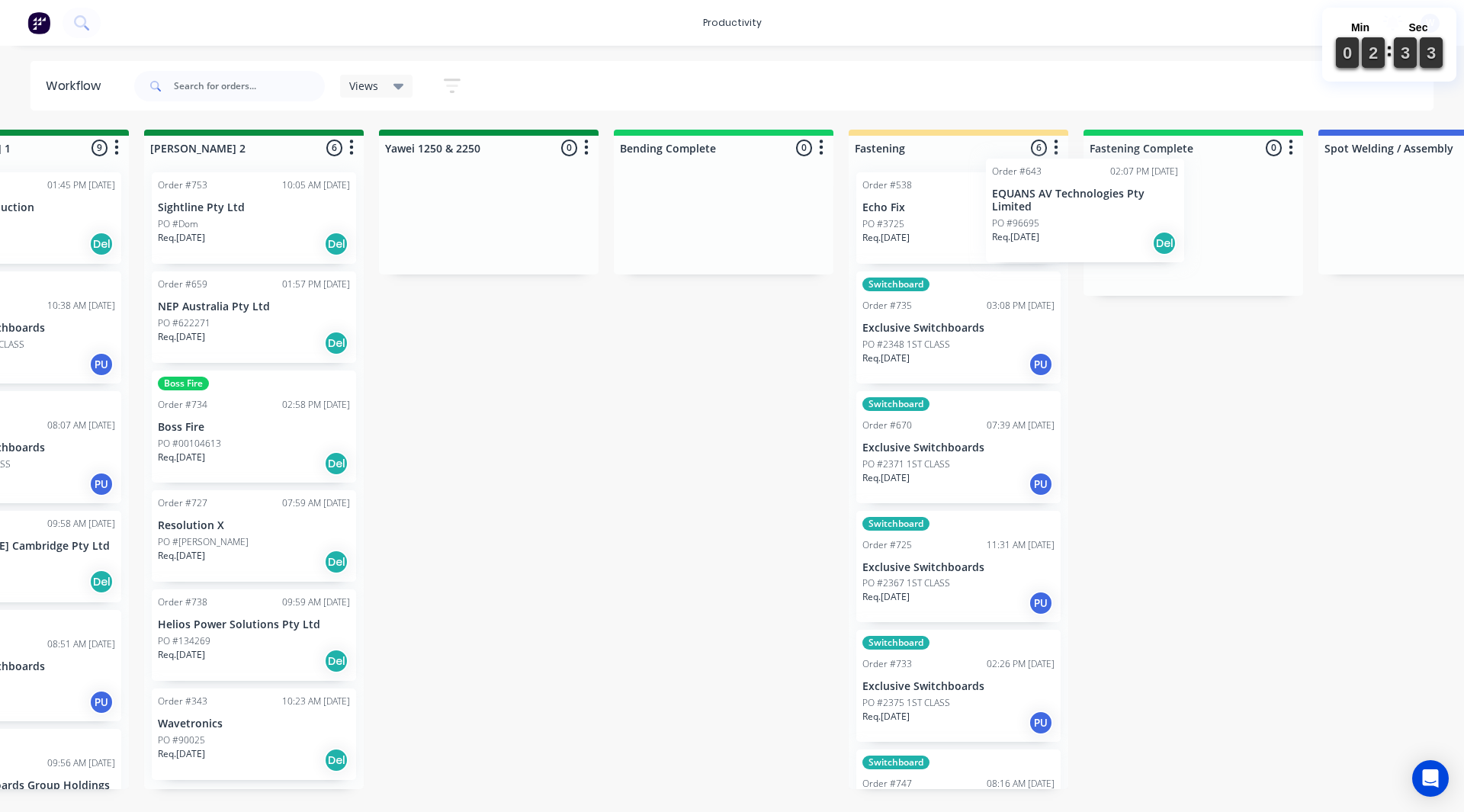
scroll to position [0, 2946]
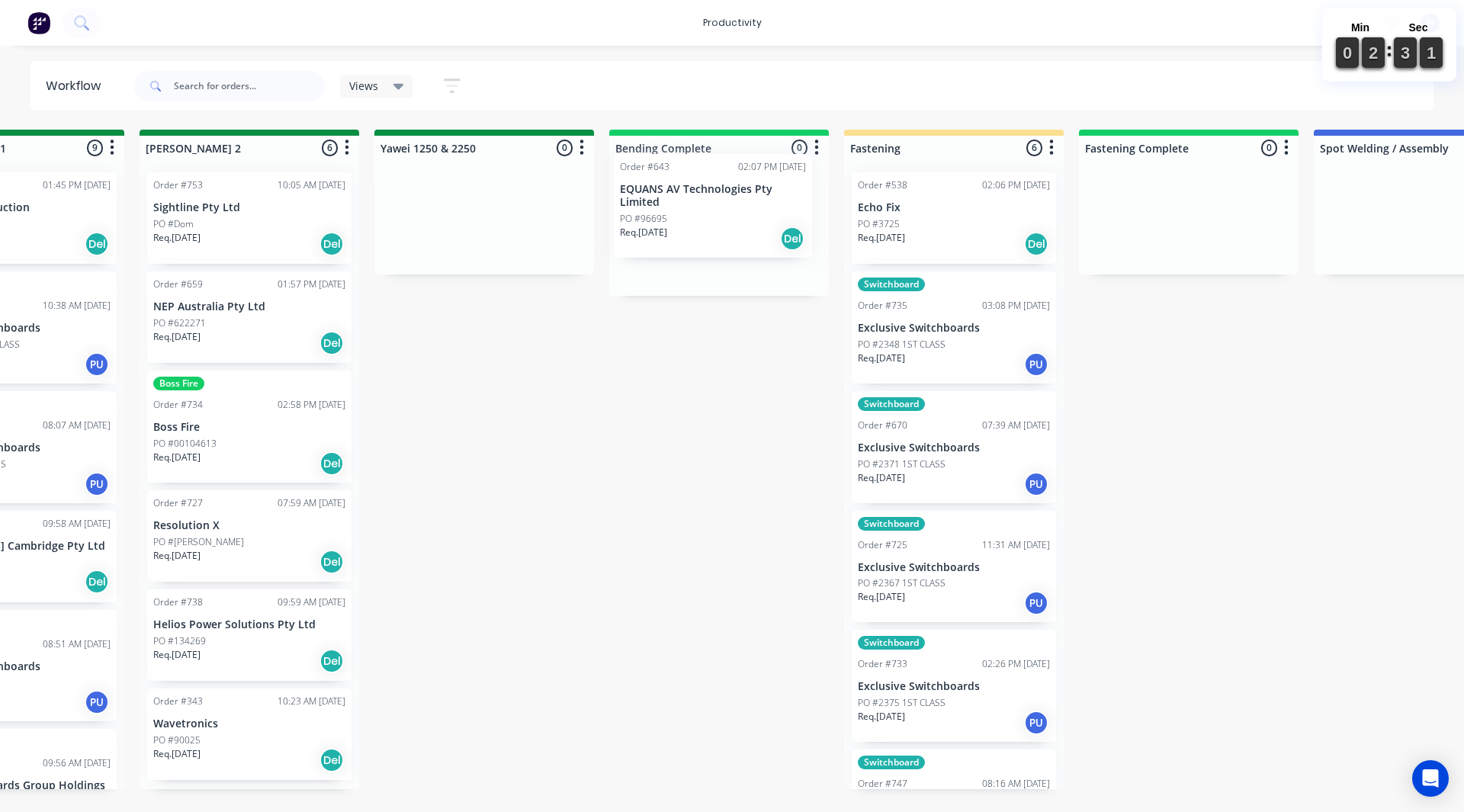
drag, startPoint x: 779, startPoint y: 216, endPoint x: 672, endPoint y: 198, distance: 108.5
click at [681, 197] on div "On Hold 1 Sort By Created date Required date Order number Customer name Most re…" at bounding box center [524, 459] width 6964 height 660
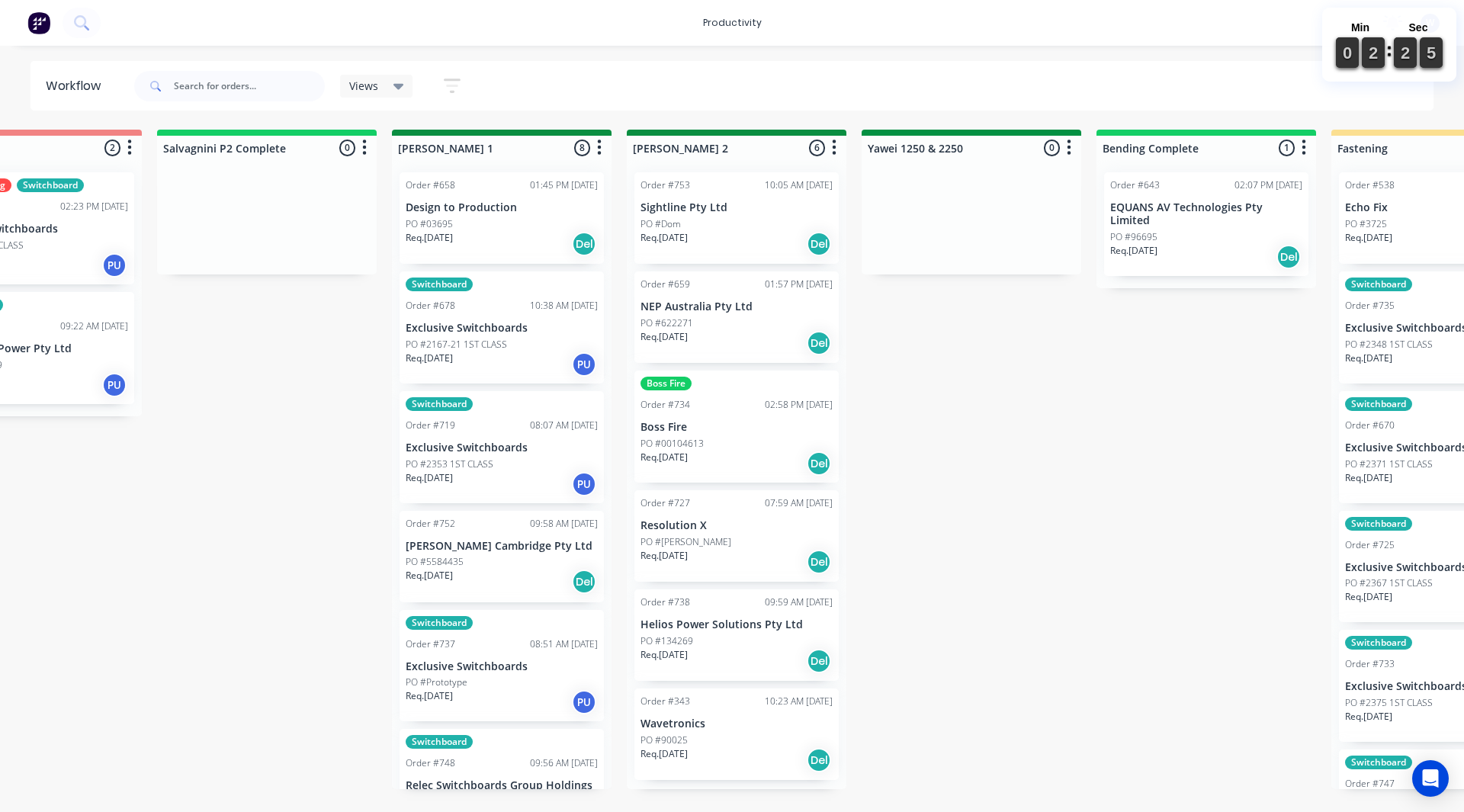
scroll to position [0, 2458]
